Goal: Task Accomplishment & Management: Manage account settings

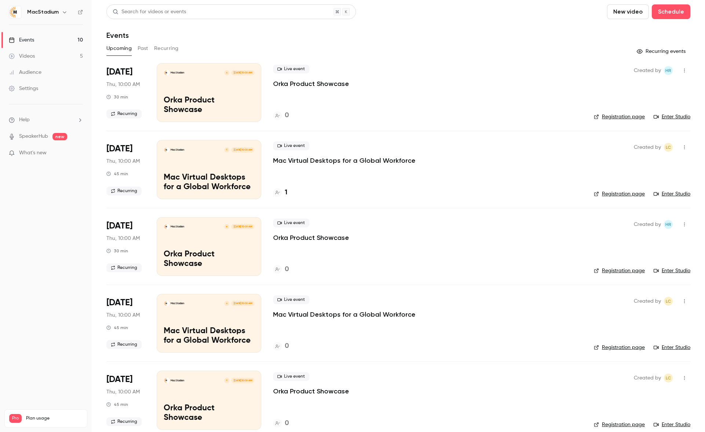
click at [312, 161] on p "Mac Virtual Desktops for a Global Workforce" at bounding box center [344, 160] width 142 height 9
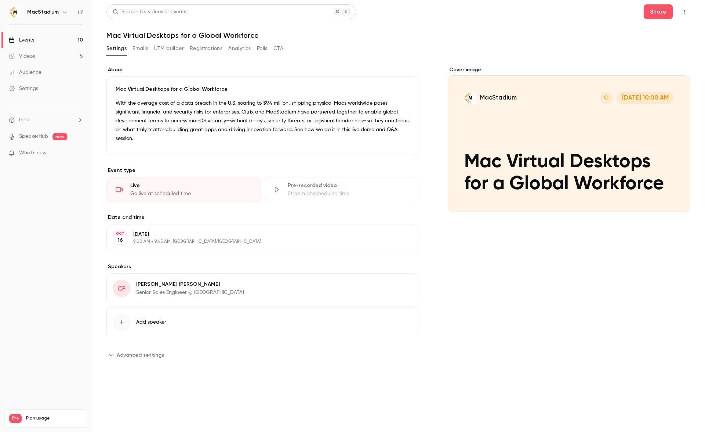
click at [26, 39] on div "Events" at bounding box center [21, 39] width 25 height 7
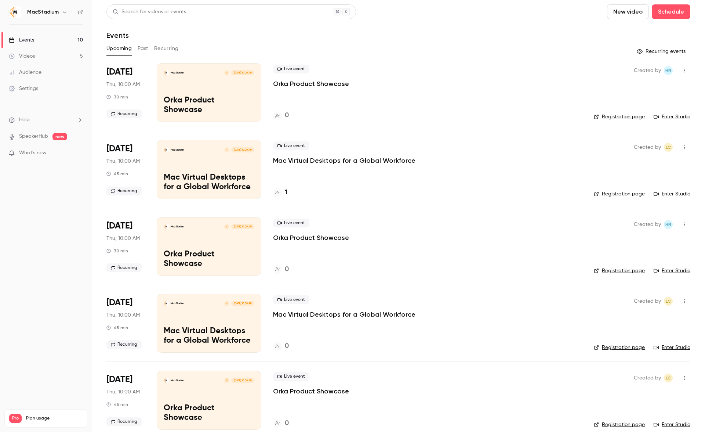
click at [286, 192] on h4 "1" at bounding box center [286, 193] width 3 height 10
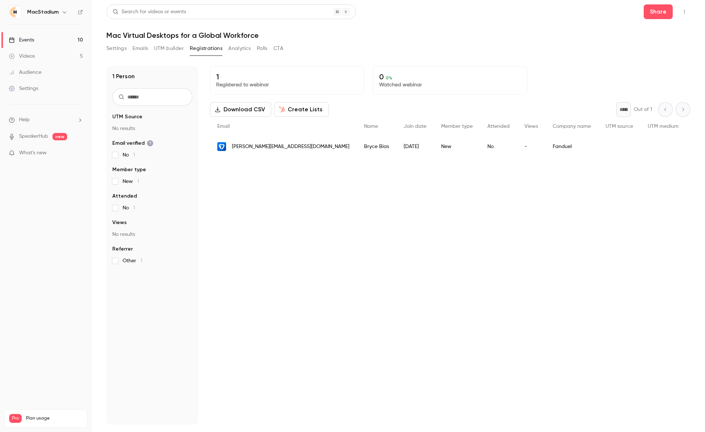
click at [69, 40] on link "Events 10" at bounding box center [46, 40] width 92 height 16
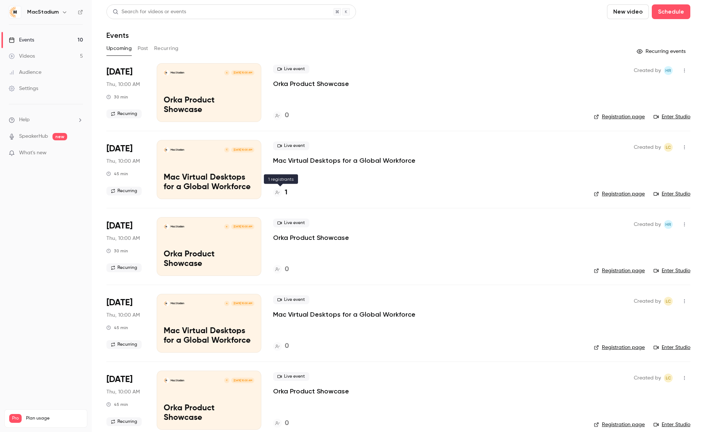
click at [285, 192] on h4 "1" at bounding box center [286, 193] width 3 height 10
